Goal: Task Accomplishment & Management: Manage account settings

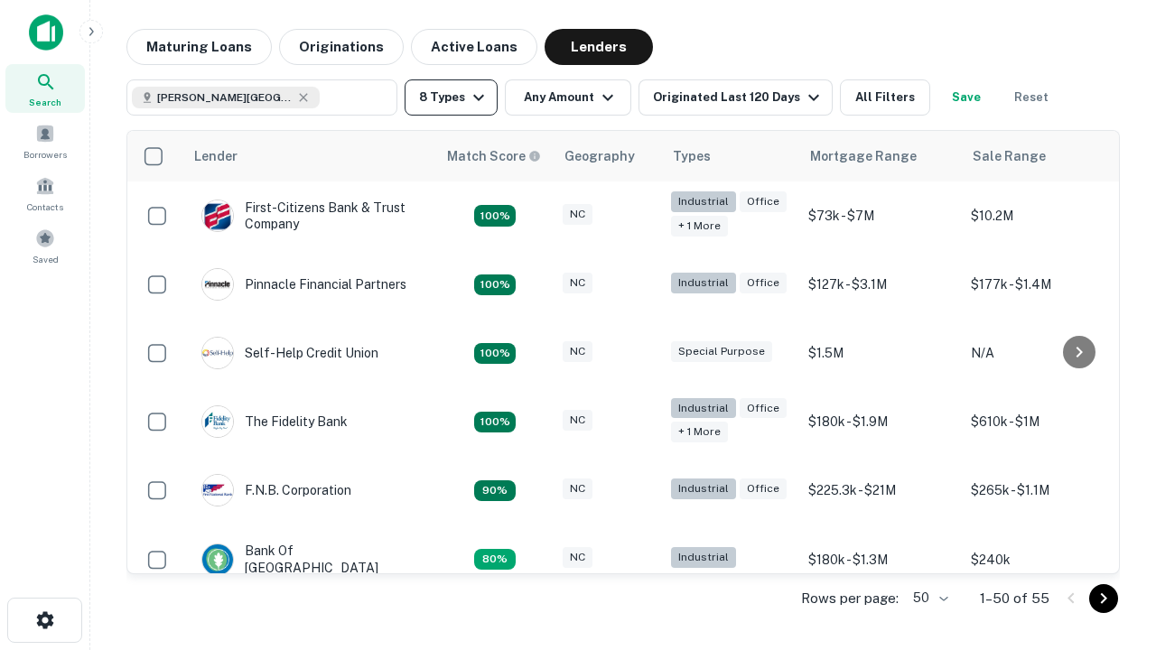
click at [451, 98] on button "8 Types" at bounding box center [451, 97] width 93 height 36
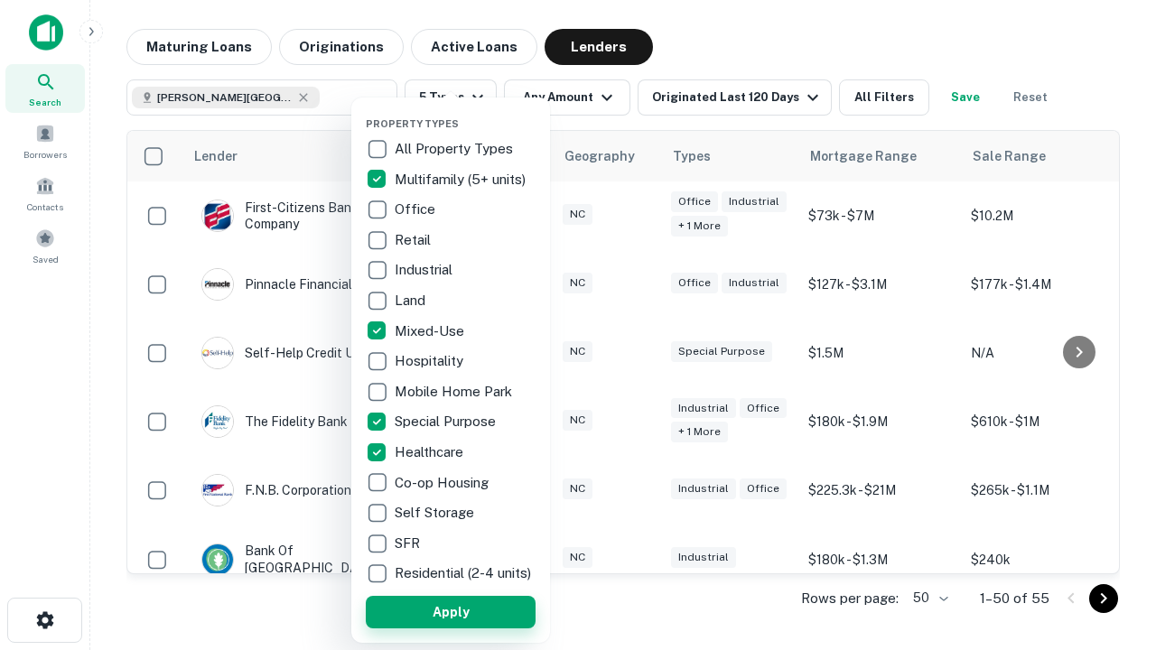
click at [451, 611] on button "Apply" at bounding box center [451, 612] width 170 height 33
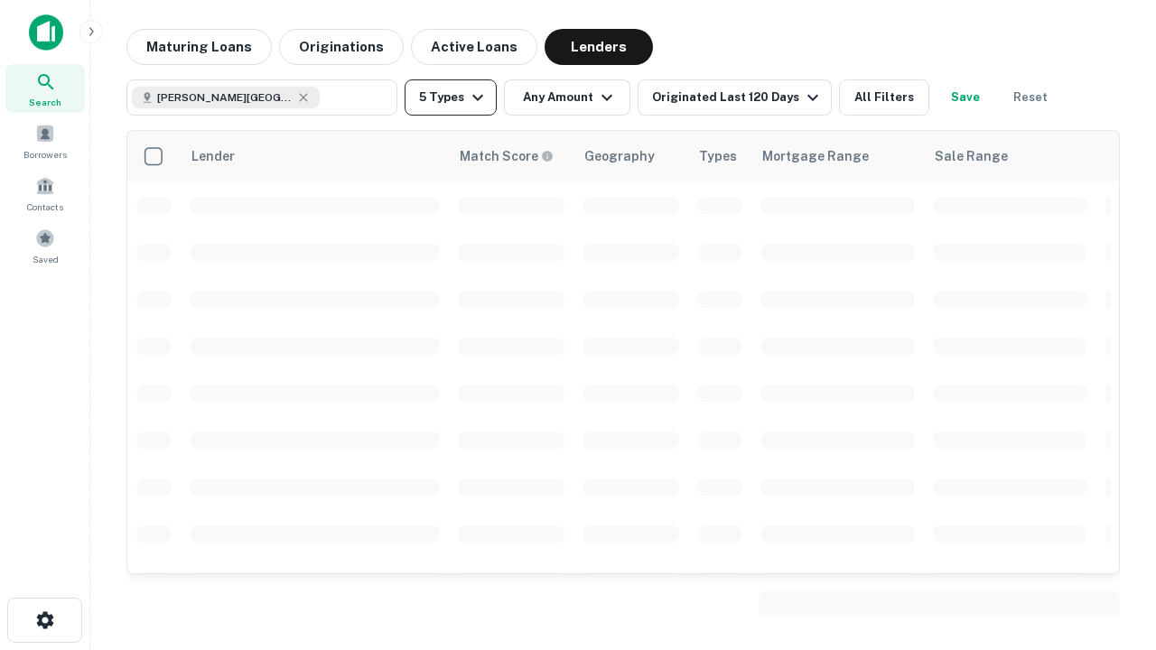
click at [451, 98] on button "5 Types" at bounding box center [451, 97] width 92 height 36
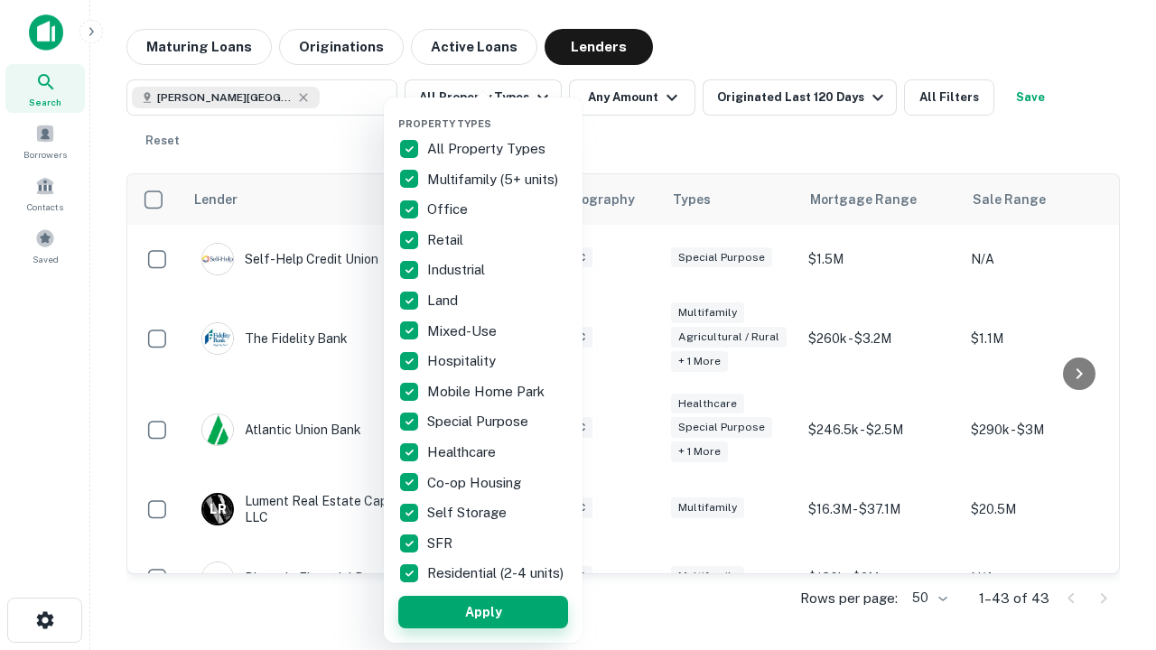
click at [483, 611] on button "Apply" at bounding box center [483, 612] width 170 height 33
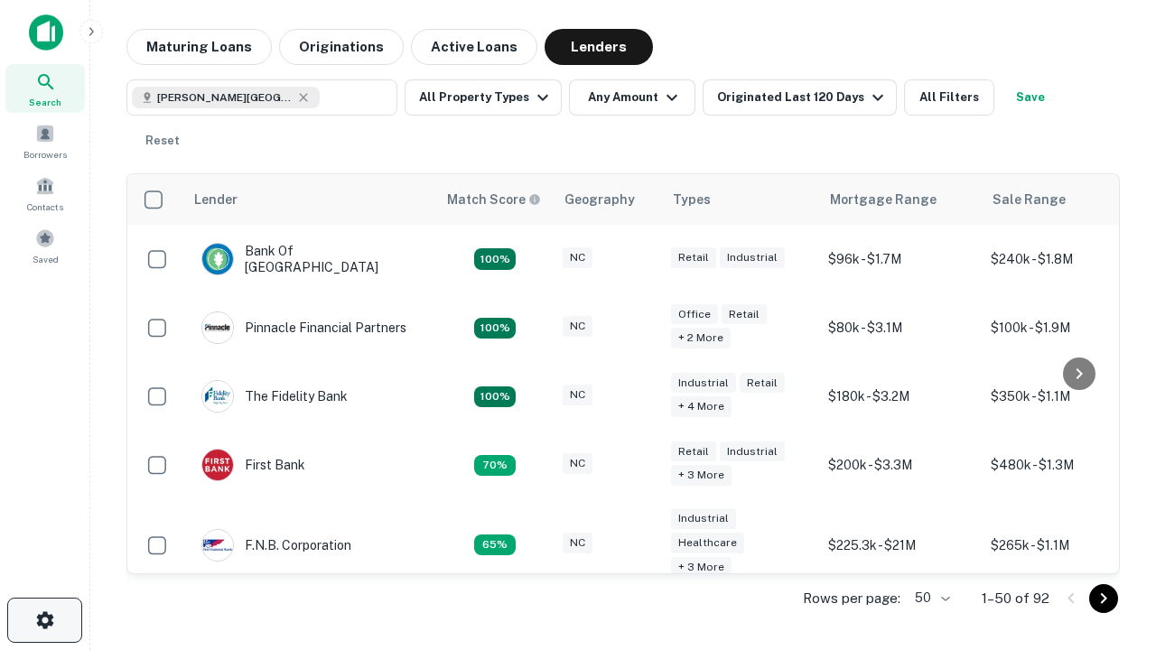
click at [44, 621] on icon "button" at bounding box center [45, 621] width 22 height 22
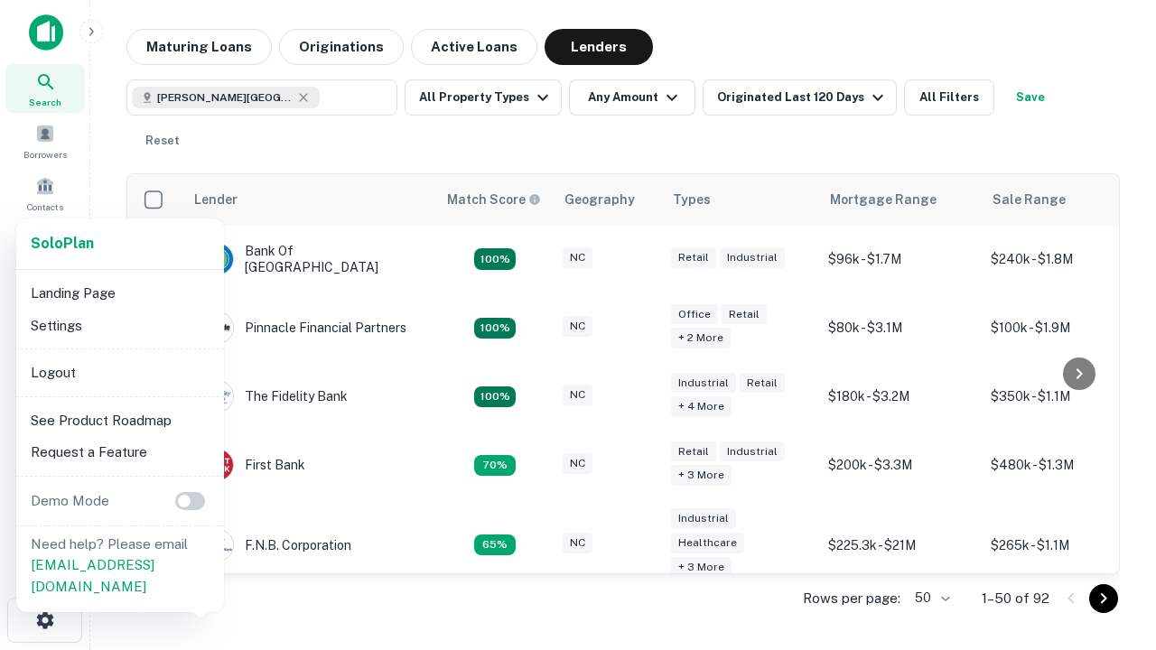
click at [119, 372] on li "Logout" at bounding box center [119, 373] width 193 height 33
